Goal: Book appointment/travel/reservation

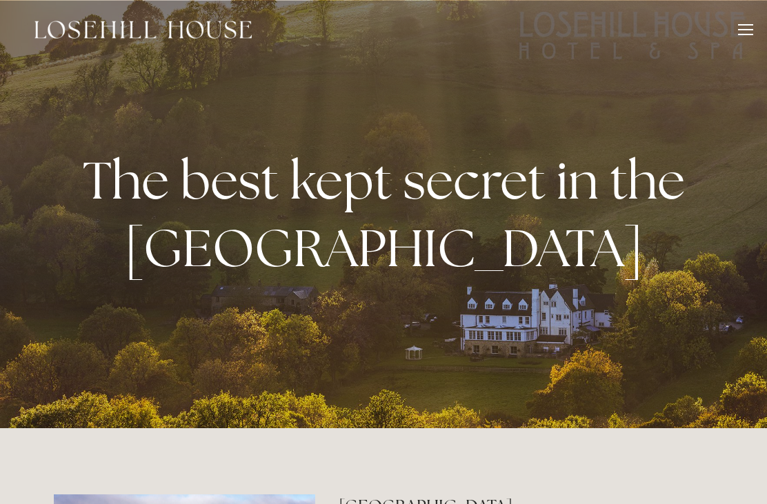
click at [739, 31] on div at bounding box center [745, 31] width 15 height 15
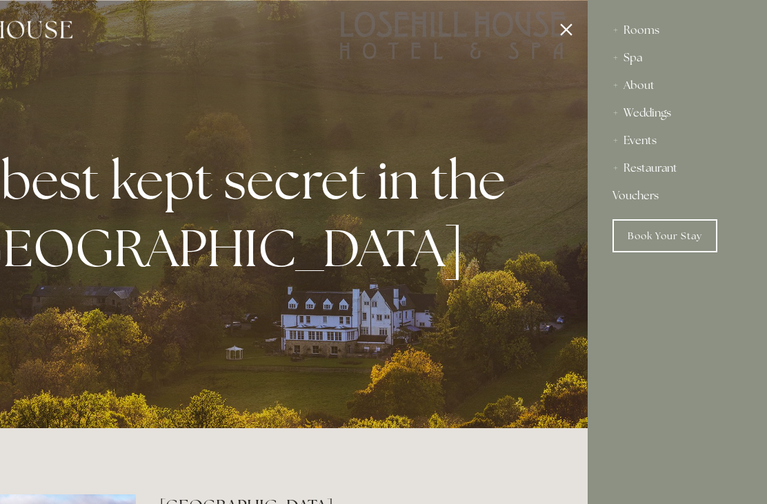
click at [665, 182] on link "Vouchers" at bounding box center [678, 196] width 130 height 28
click at [647, 30] on div "Rooms" at bounding box center [678, 31] width 130 height 28
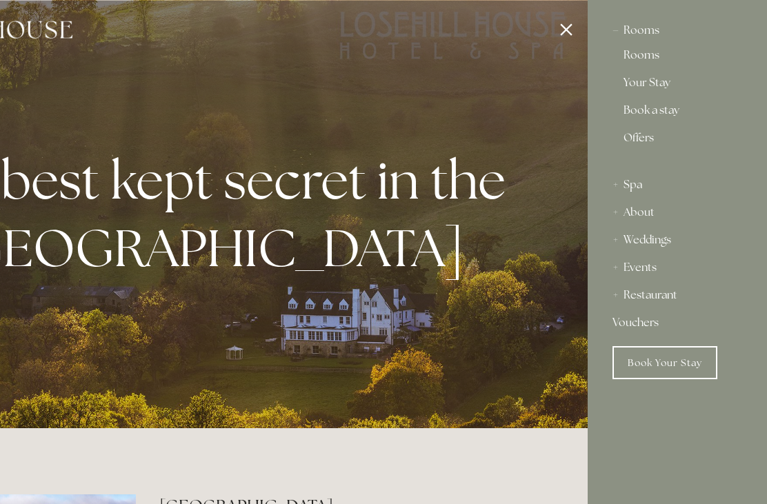
click at [645, 61] on link "Rooms" at bounding box center [678, 58] width 108 height 17
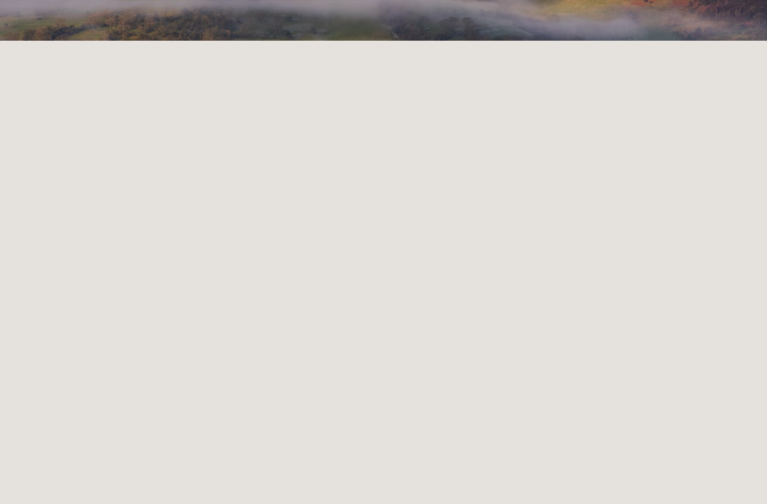
scroll to position [291, 0]
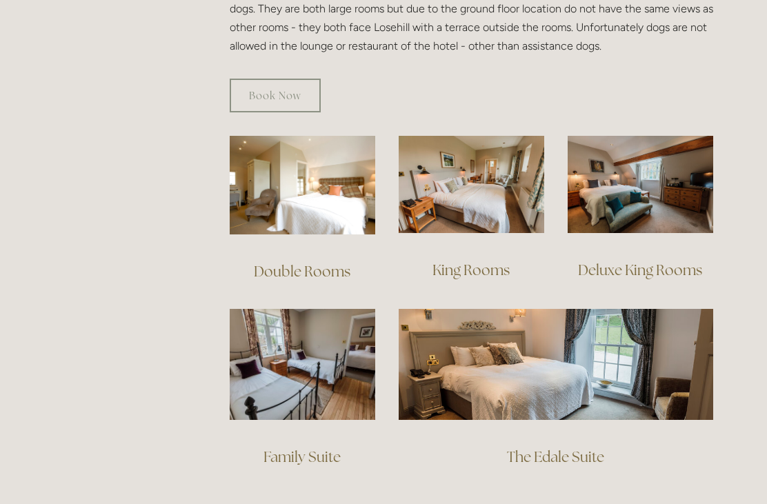
scroll to position [878, 0]
click at [482, 261] on link "King Rooms" at bounding box center [471, 270] width 77 height 19
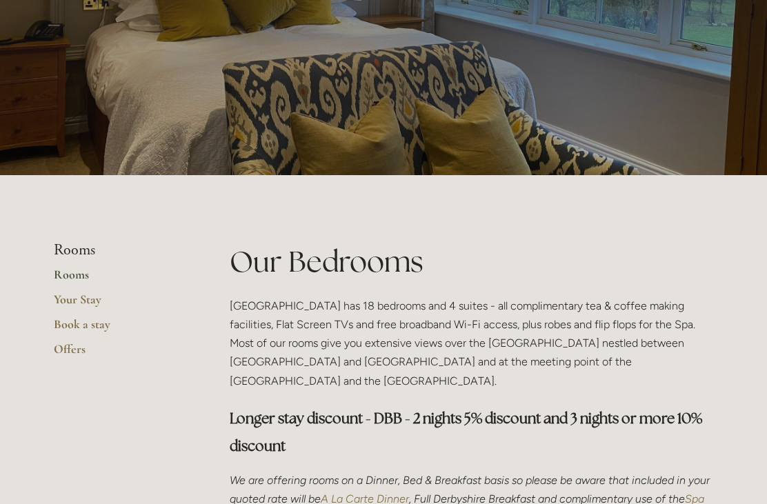
scroll to position [0, 0]
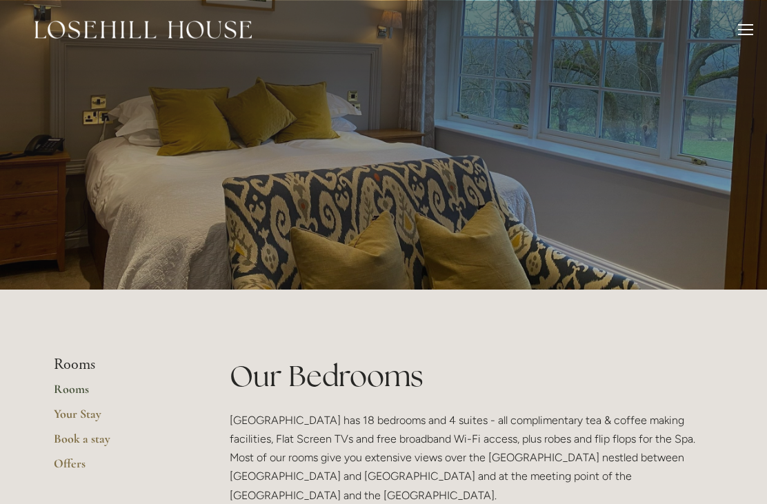
click at [87, 442] on link "Book a stay" at bounding box center [120, 443] width 132 height 25
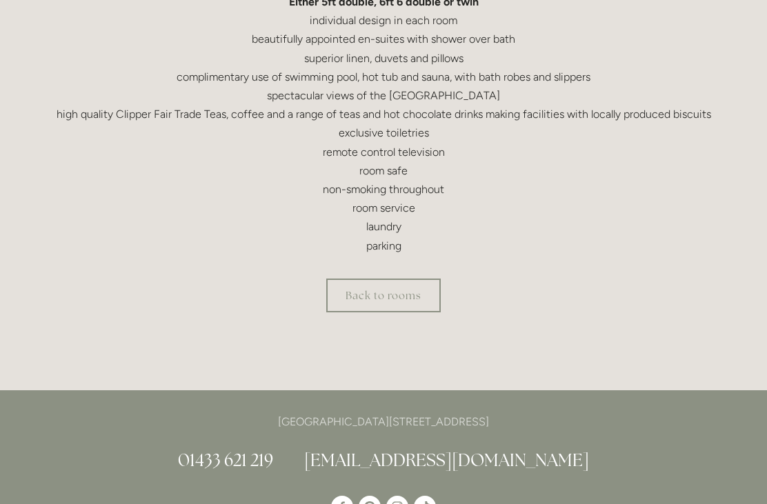
scroll to position [482, 0]
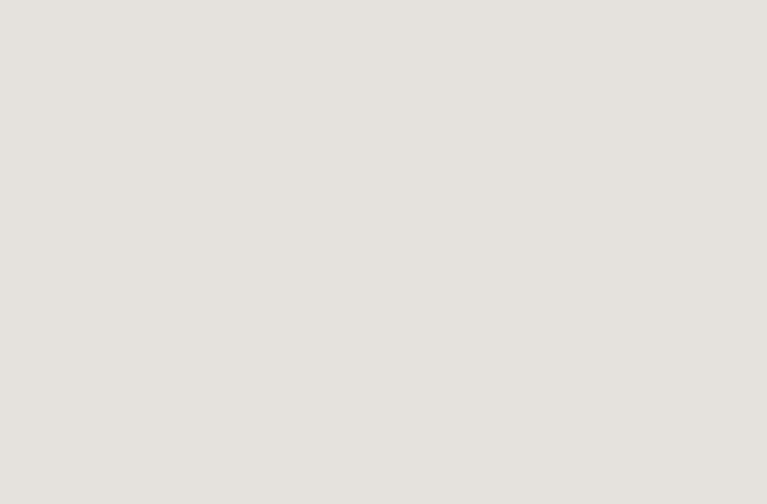
scroll to position [2637, 0]
